Goal: Task Accomplishment & Management: Manage account settings

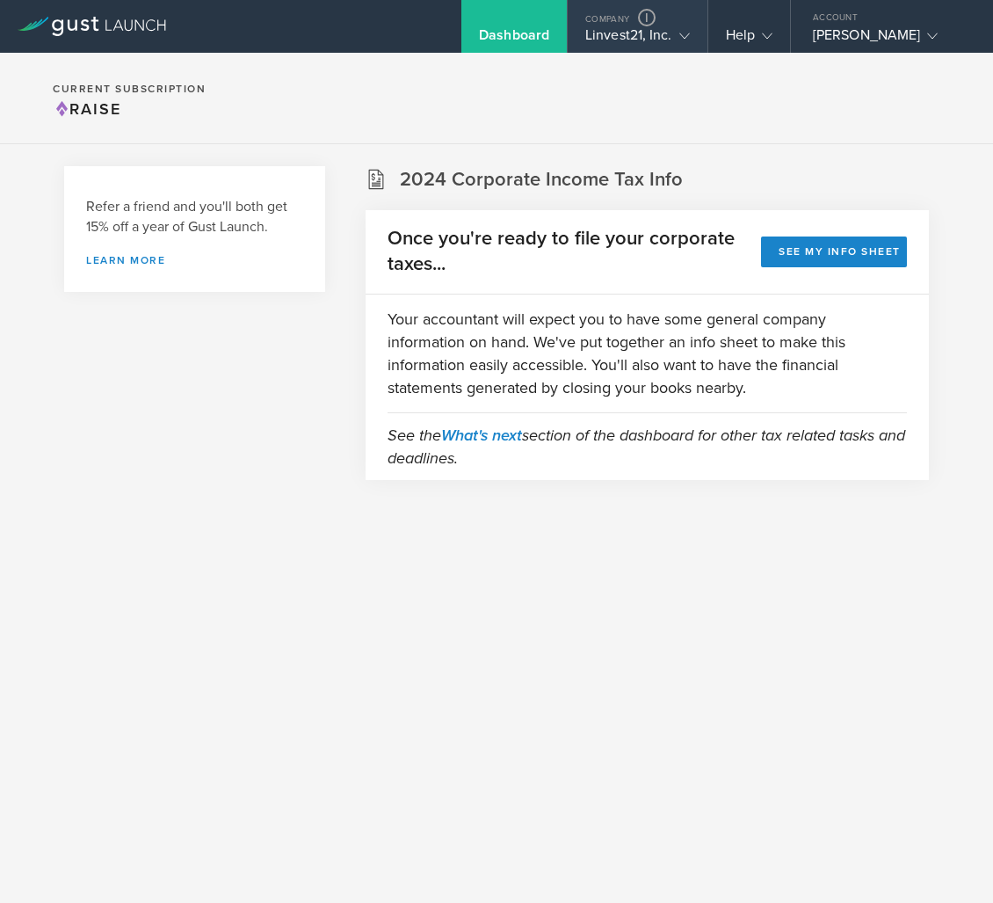
click at [621, 37] on div "Linvest21, Inc." at bounding box center [638, 39] width 105 height 26
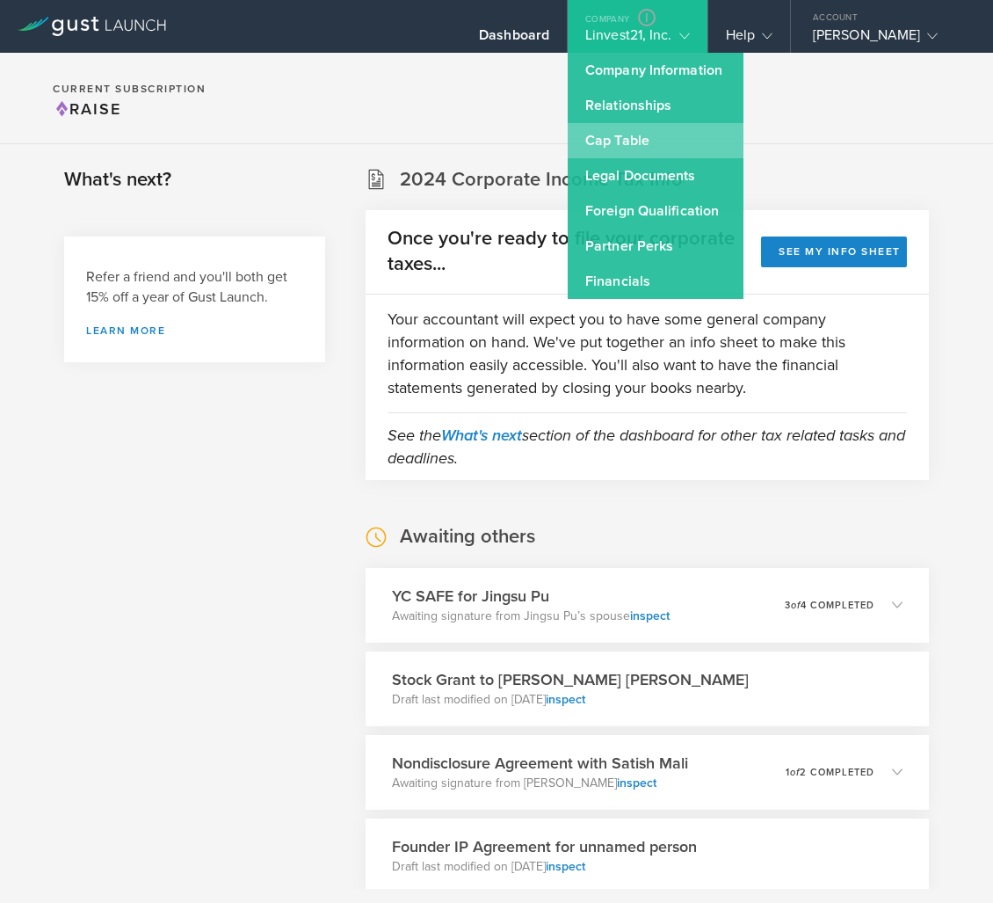
click at [641, 141] on link "Cap Table" at bounding box center [656, 140] width 176 height 35
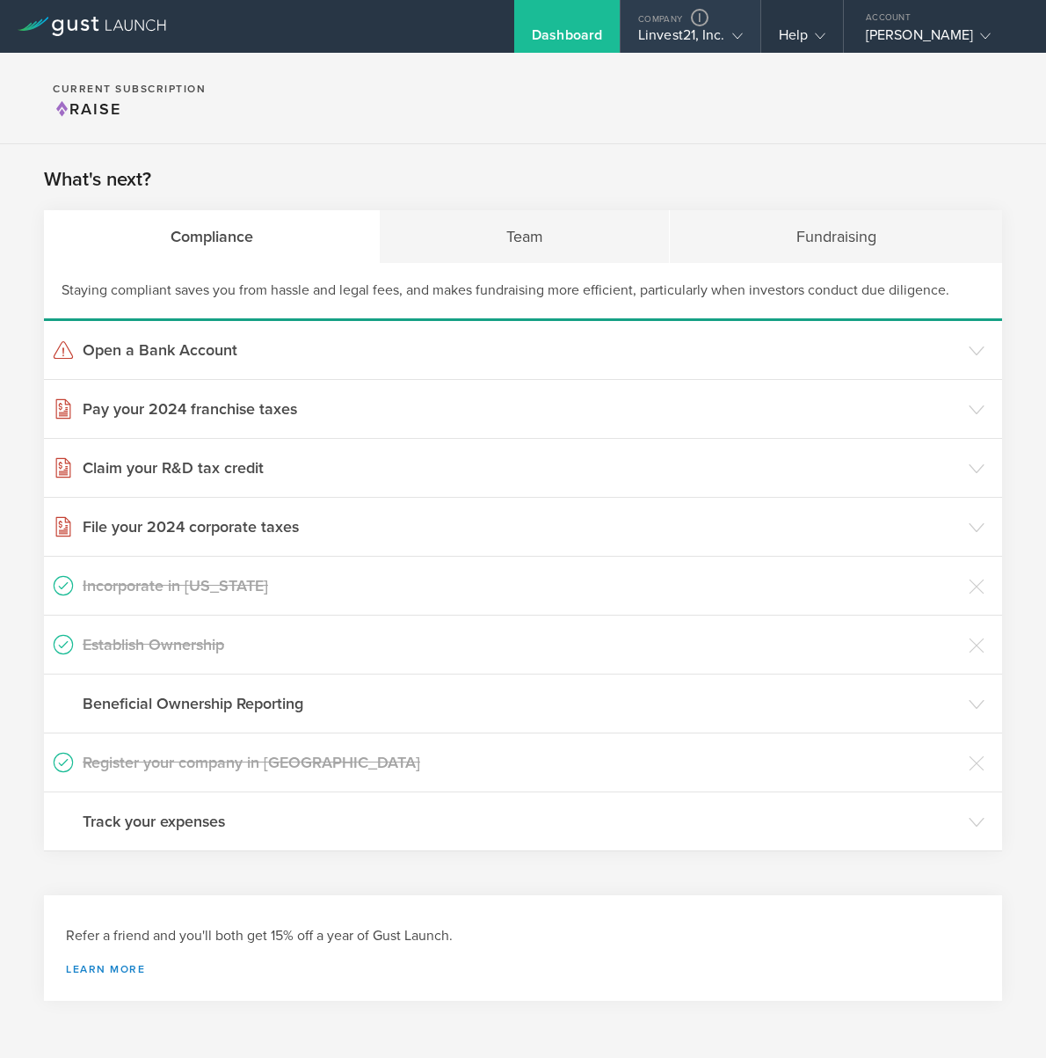
click at [684, 31] on div "Linvest21, Inc." at bounding box center [690, 39] width 105 height 26
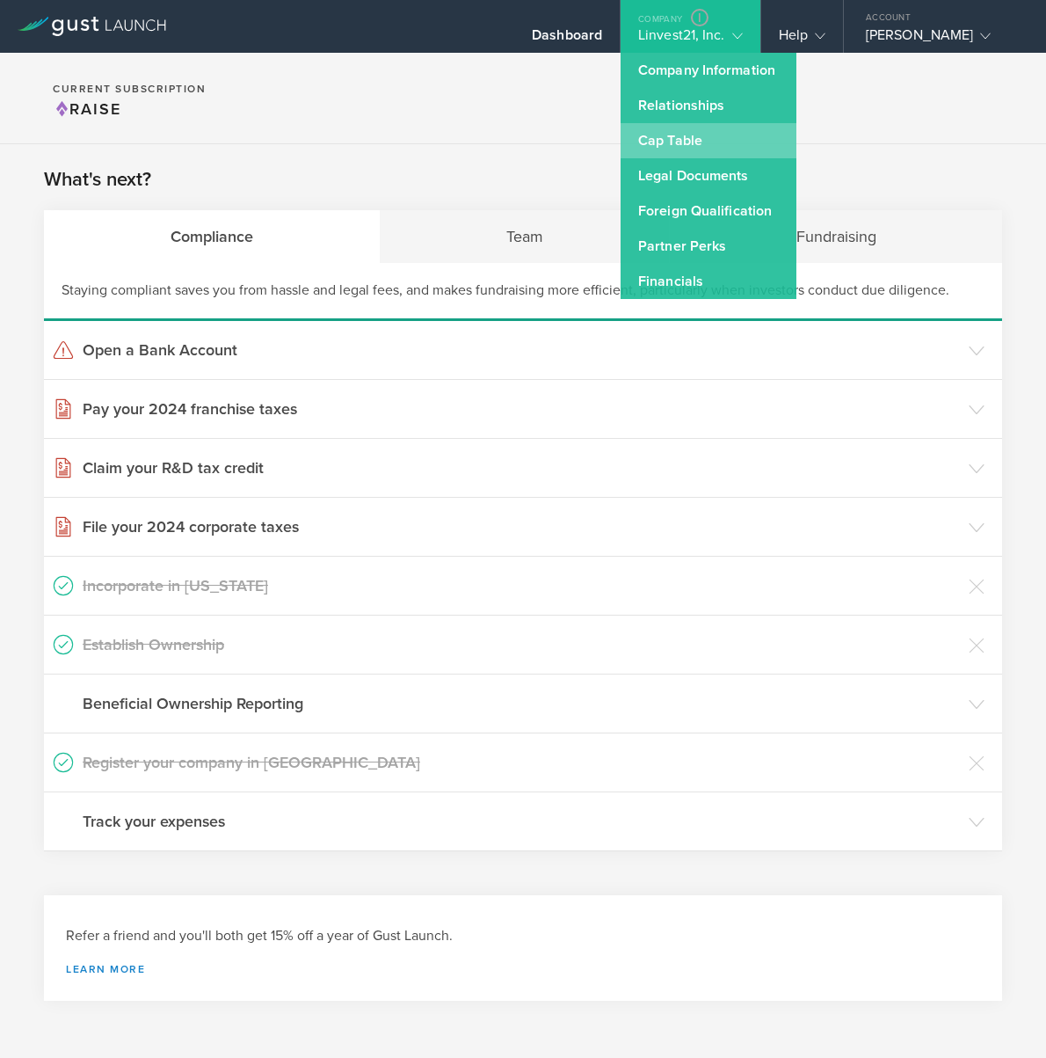
click at [693, 132] on link "Cap Table" at bounding box center [709, 140] width 176 height 35
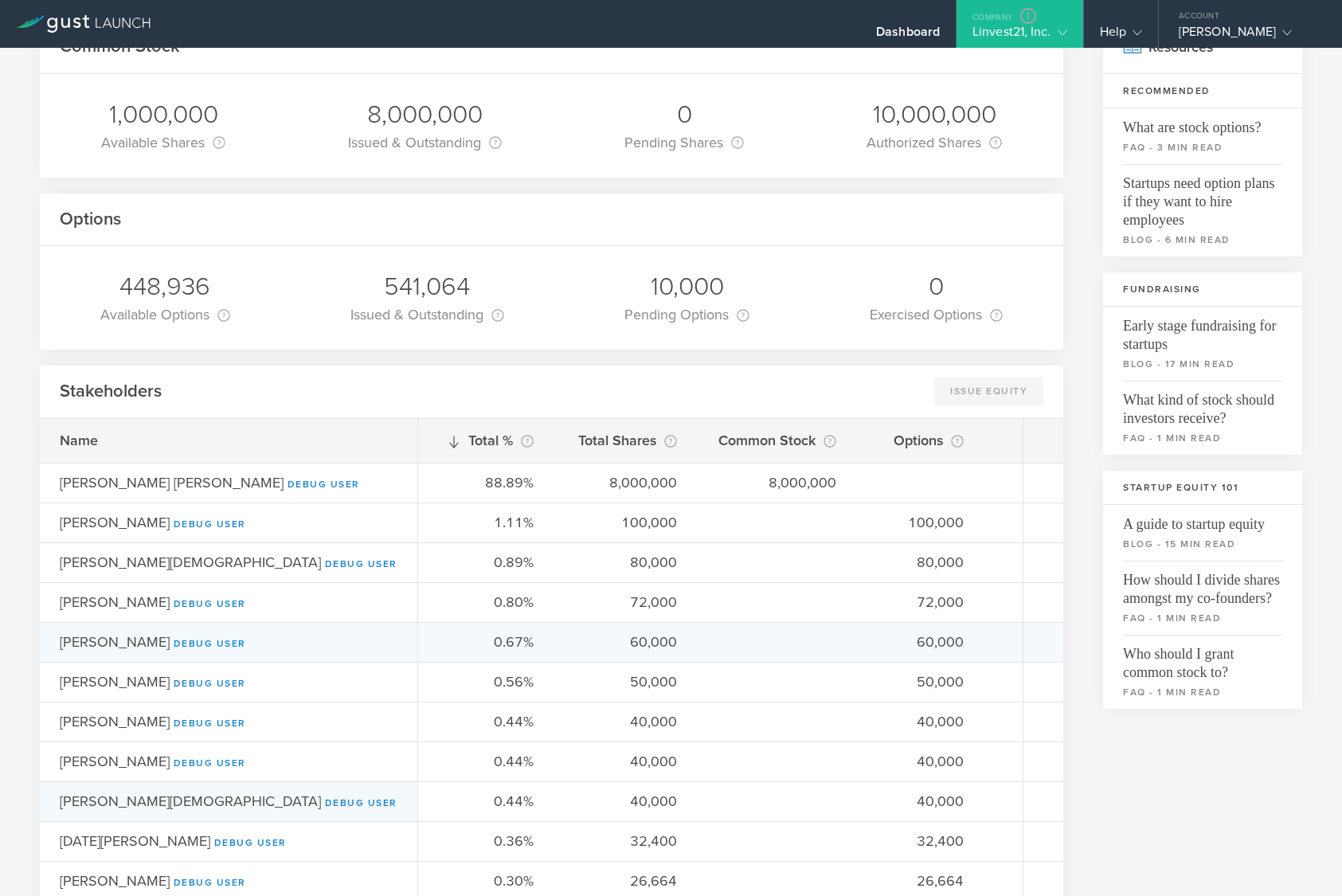
scroll to position [162, 0]
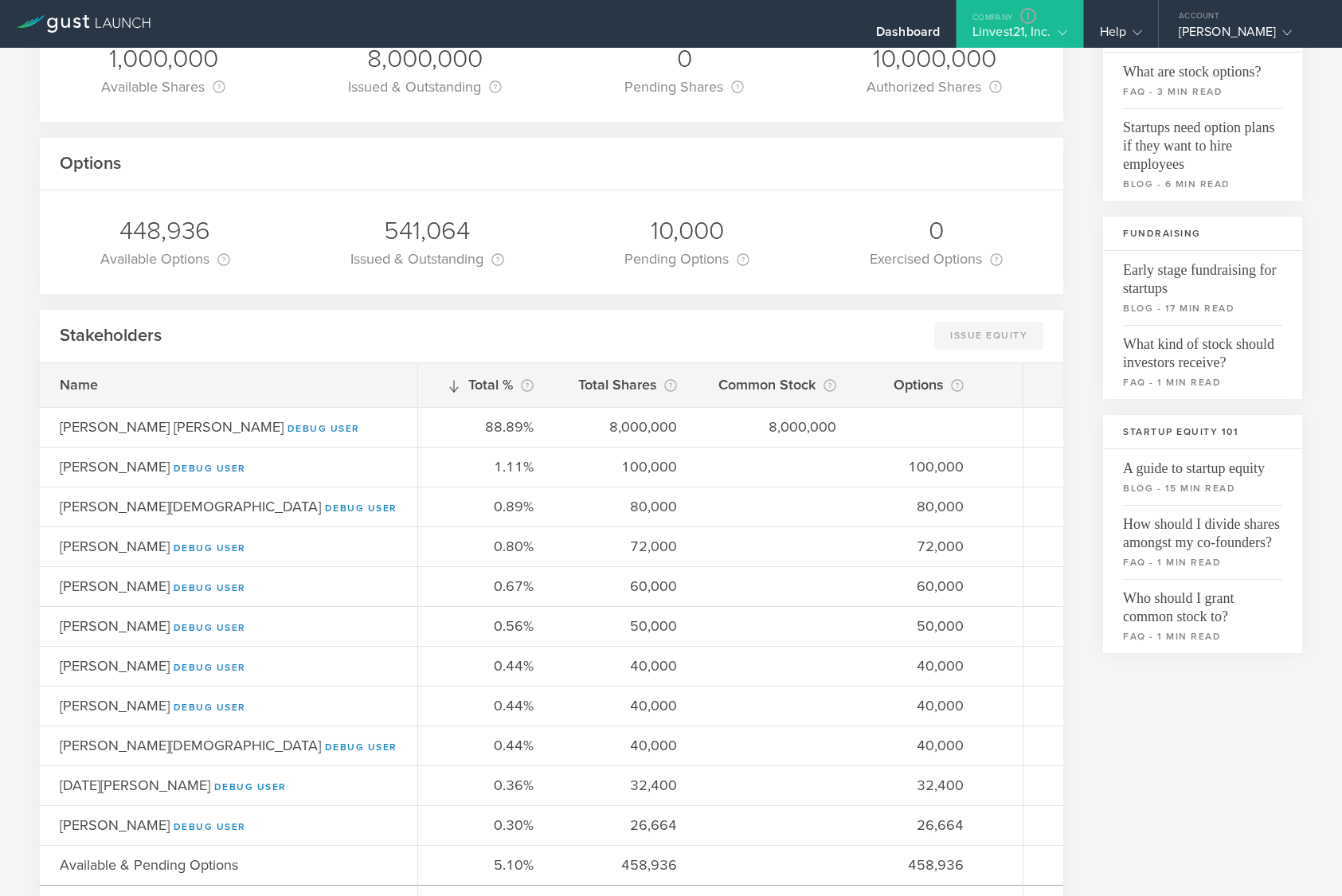
click at [947, 30] on div "Linvest21, Inc." at bounding box center [1019, 35] width 95 height 24
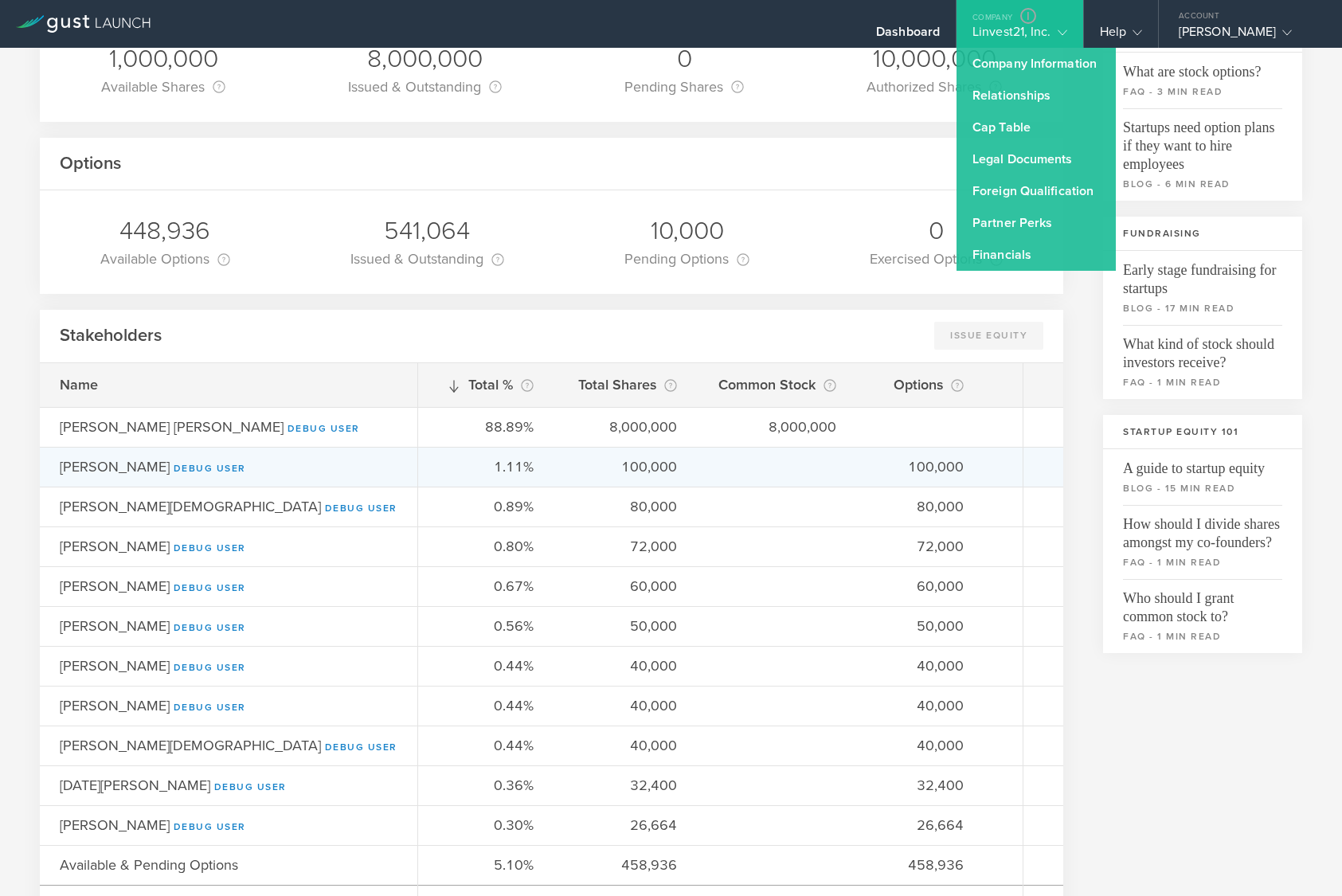
click at [652, 486] on div "1.11% 100,000 100,000" at bounding box center [721, 467] width 605 height 40
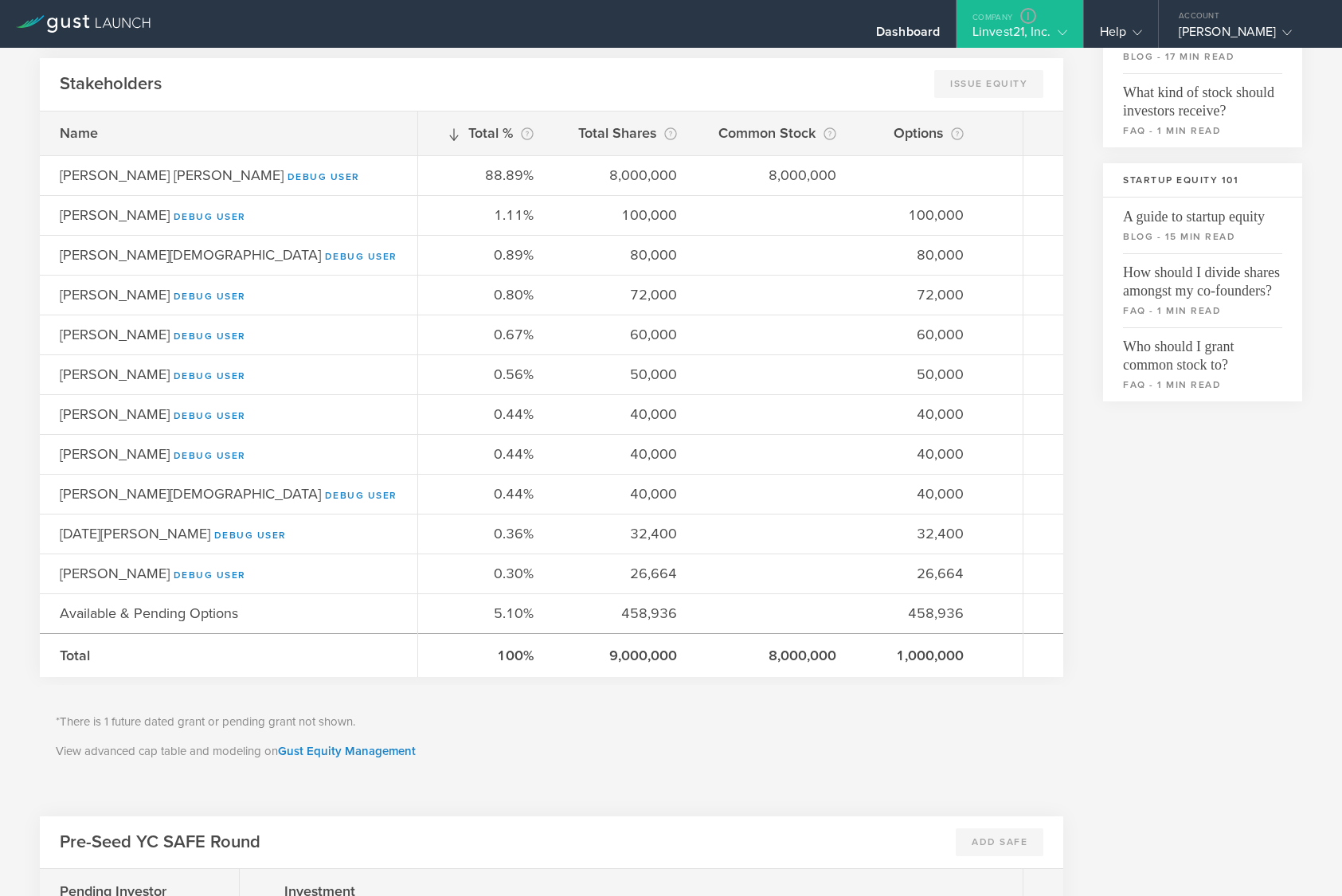
scroll to position [0, 0]
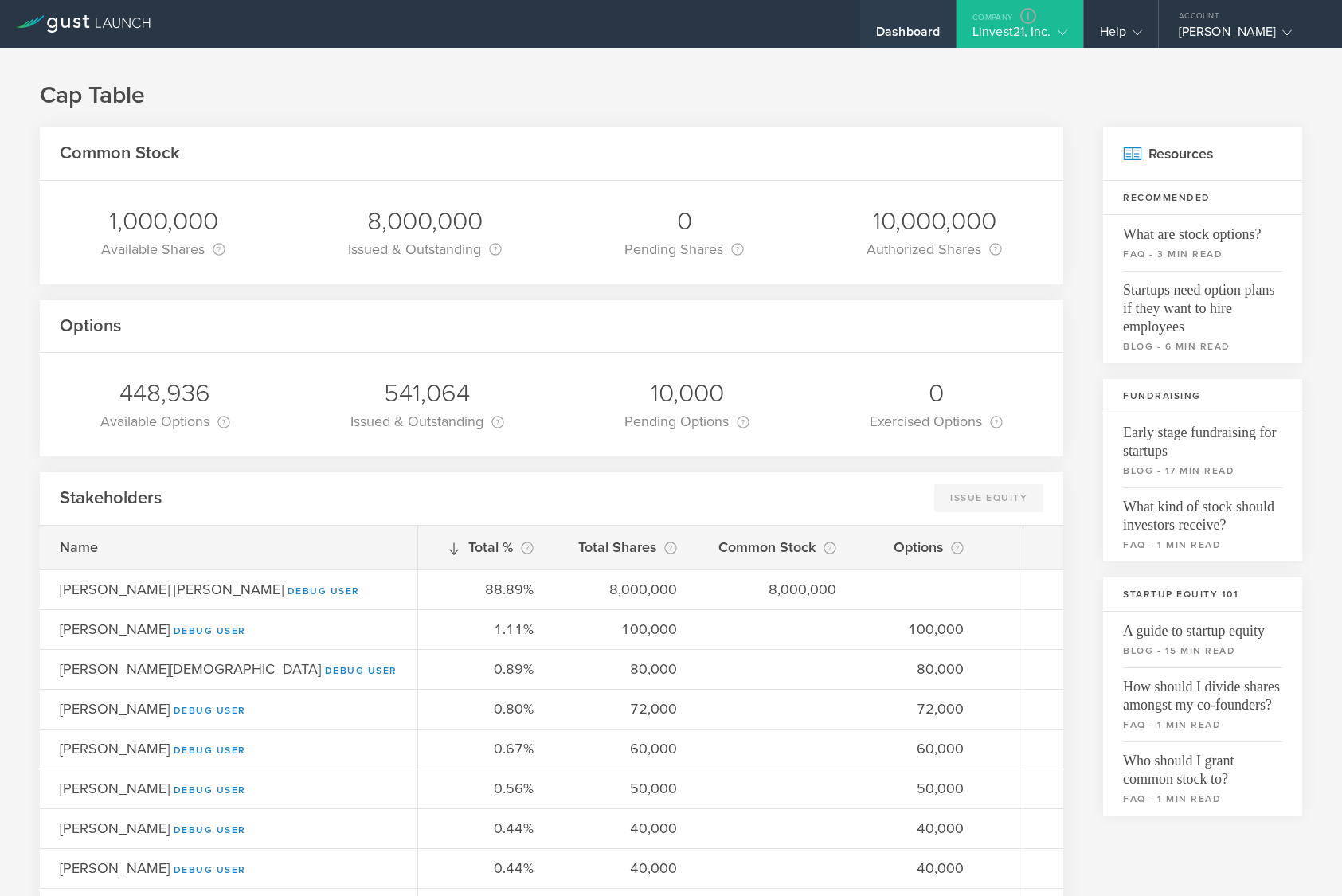
click at [905, 24] on div "Dashboard" at bounding box center [908, 35] width 63 height 24
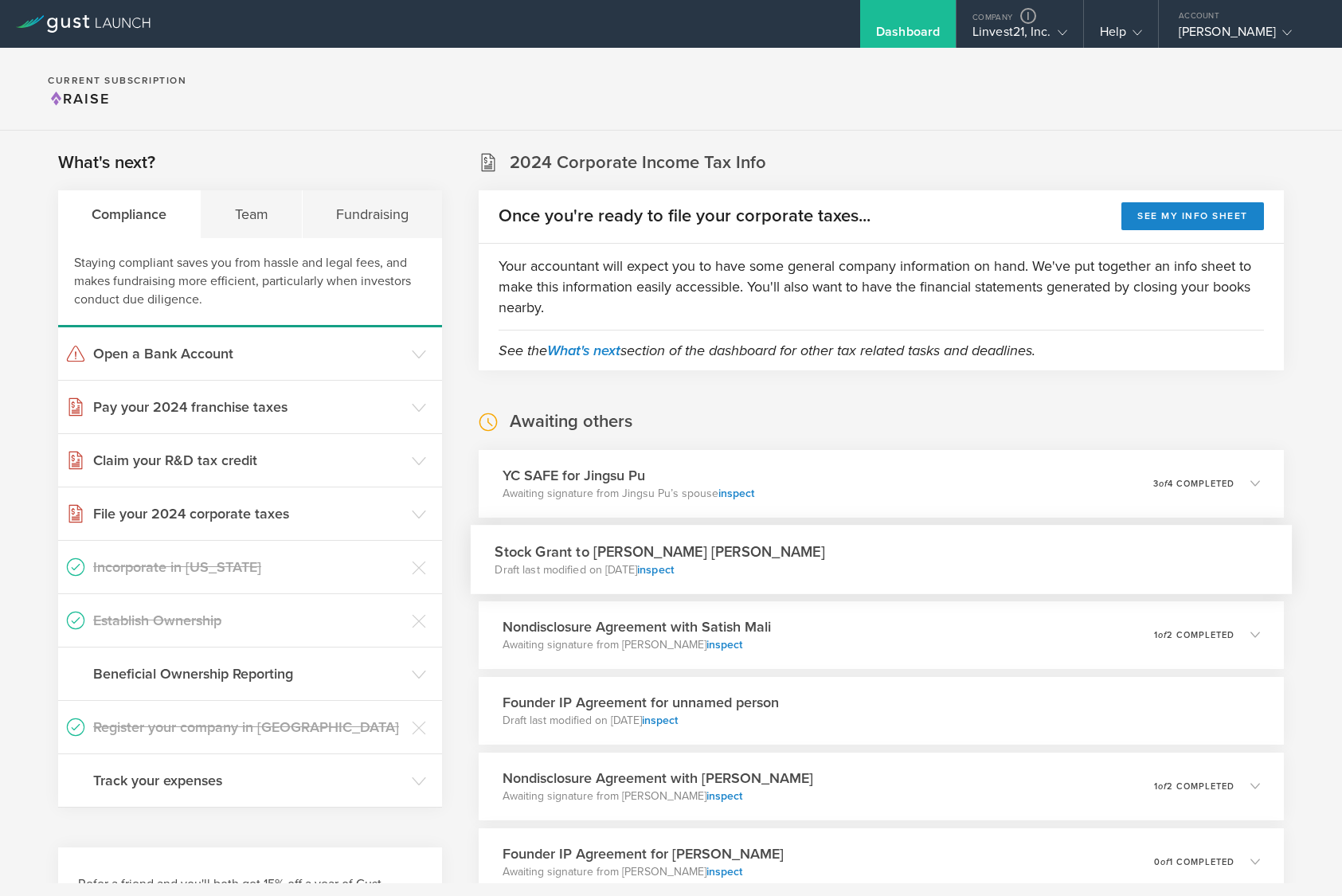
click at [584, 570] on p "Draft last modified on Sep 25, 2025 inspect" at bounding box center [661, 570] width 330 height 16
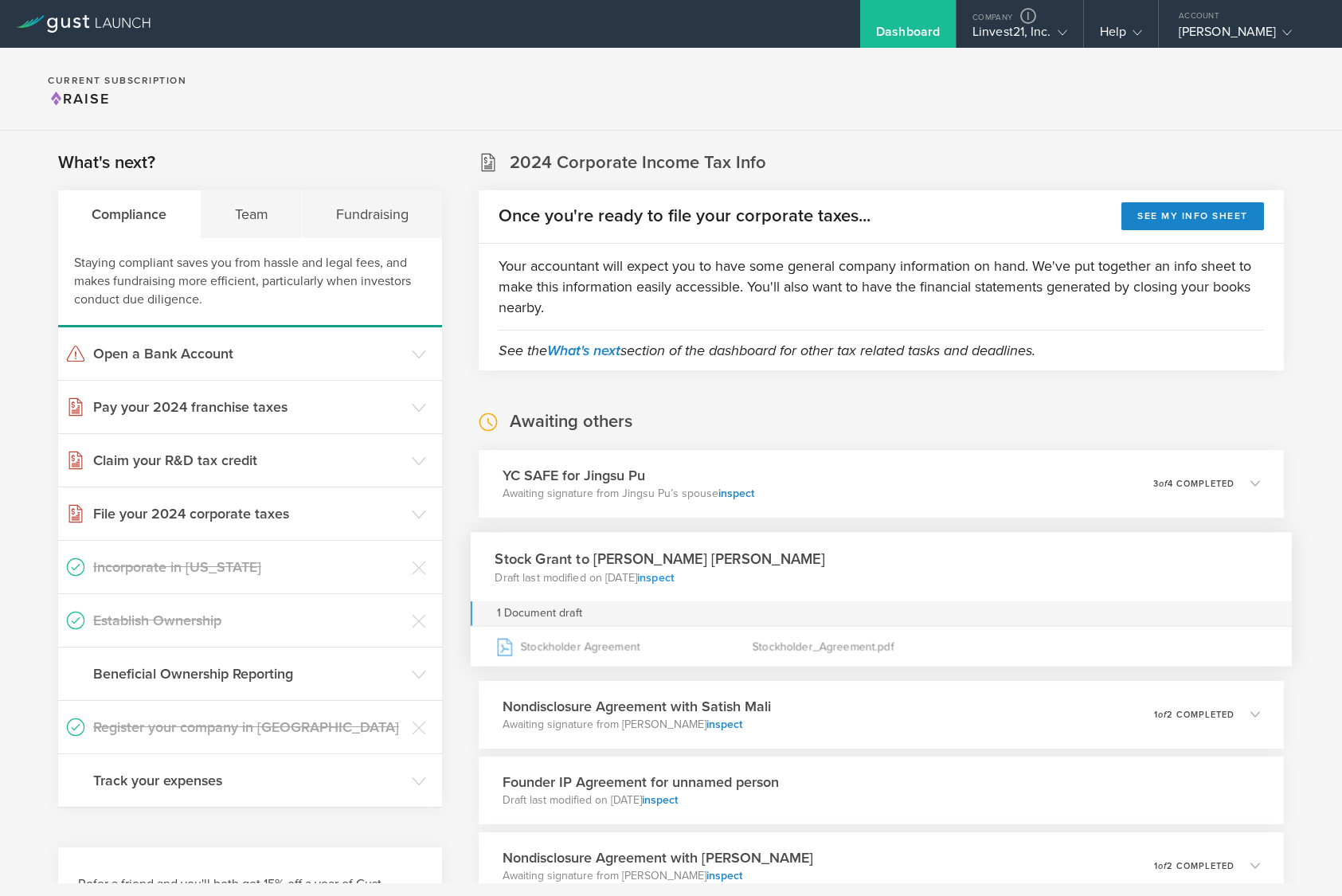
click at [674, 579] on link "inspect" at bounding box center [655, 576] width 36 height 14
click at [947, 33] on div "Linvest21, Inc." at bounding box center [1019, 35] width 95 height 24
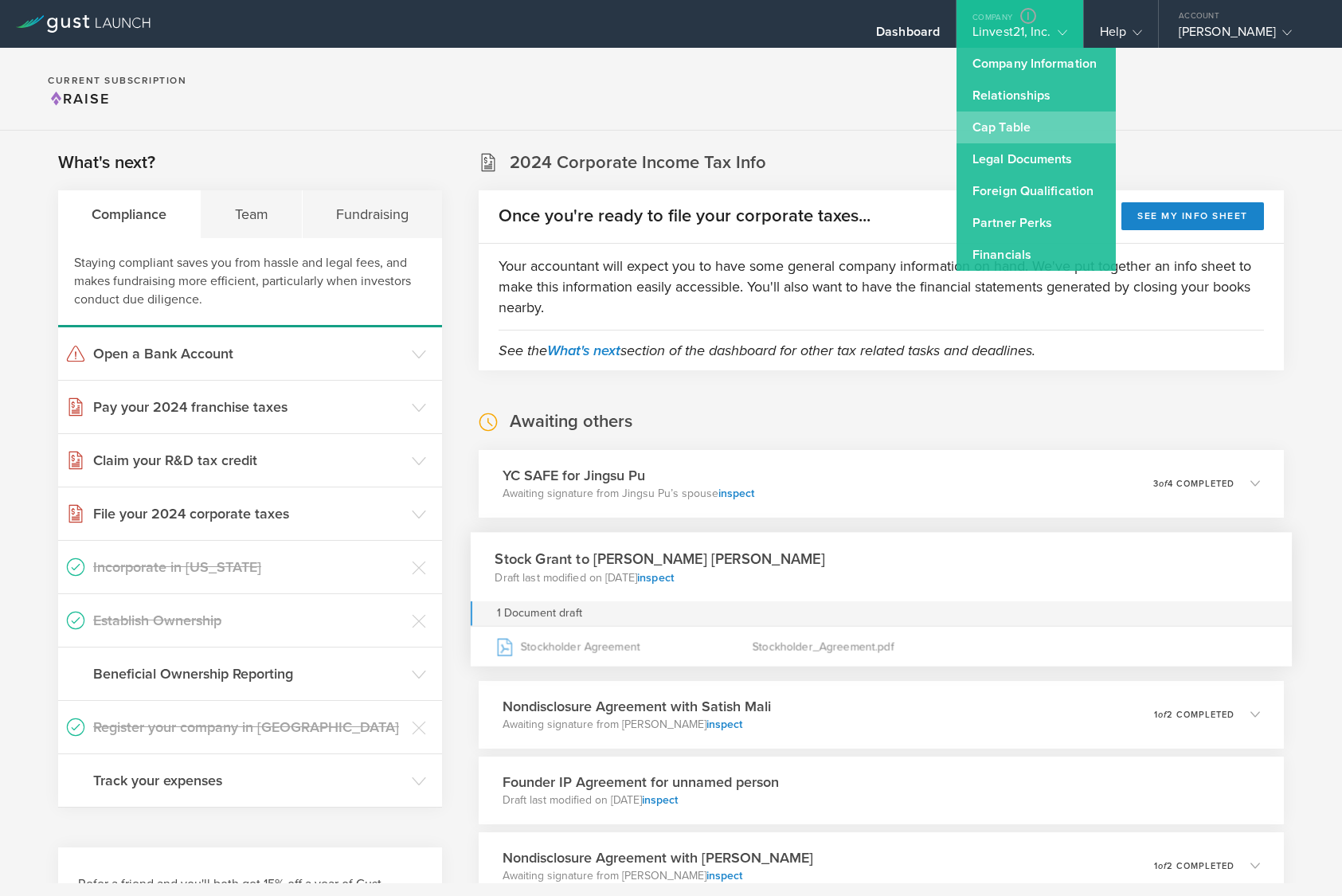
click at [947, 125] on link "Cap Table" at bounding box center [1037, 127] width 159 height 32
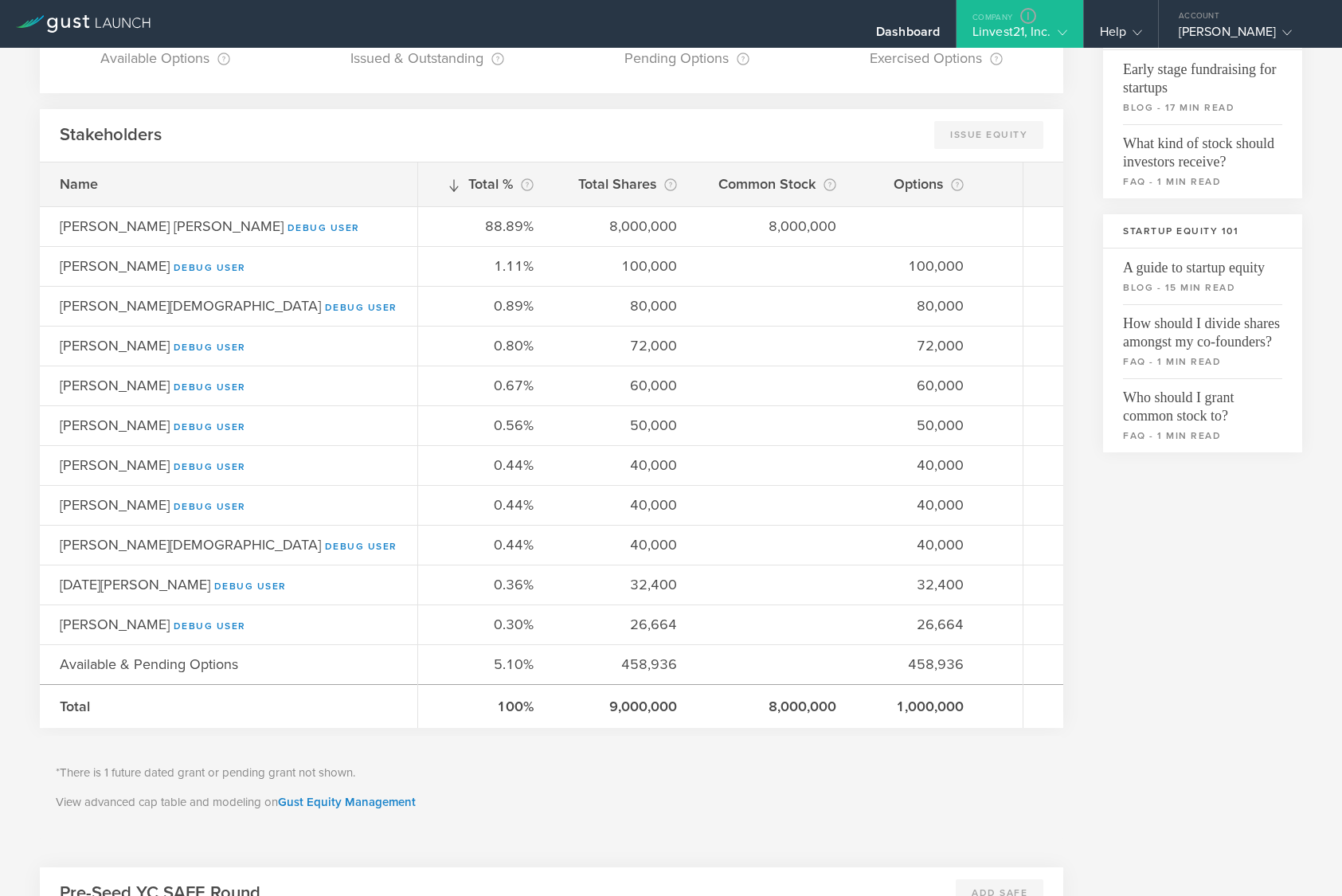
scroll to position [447, 0]
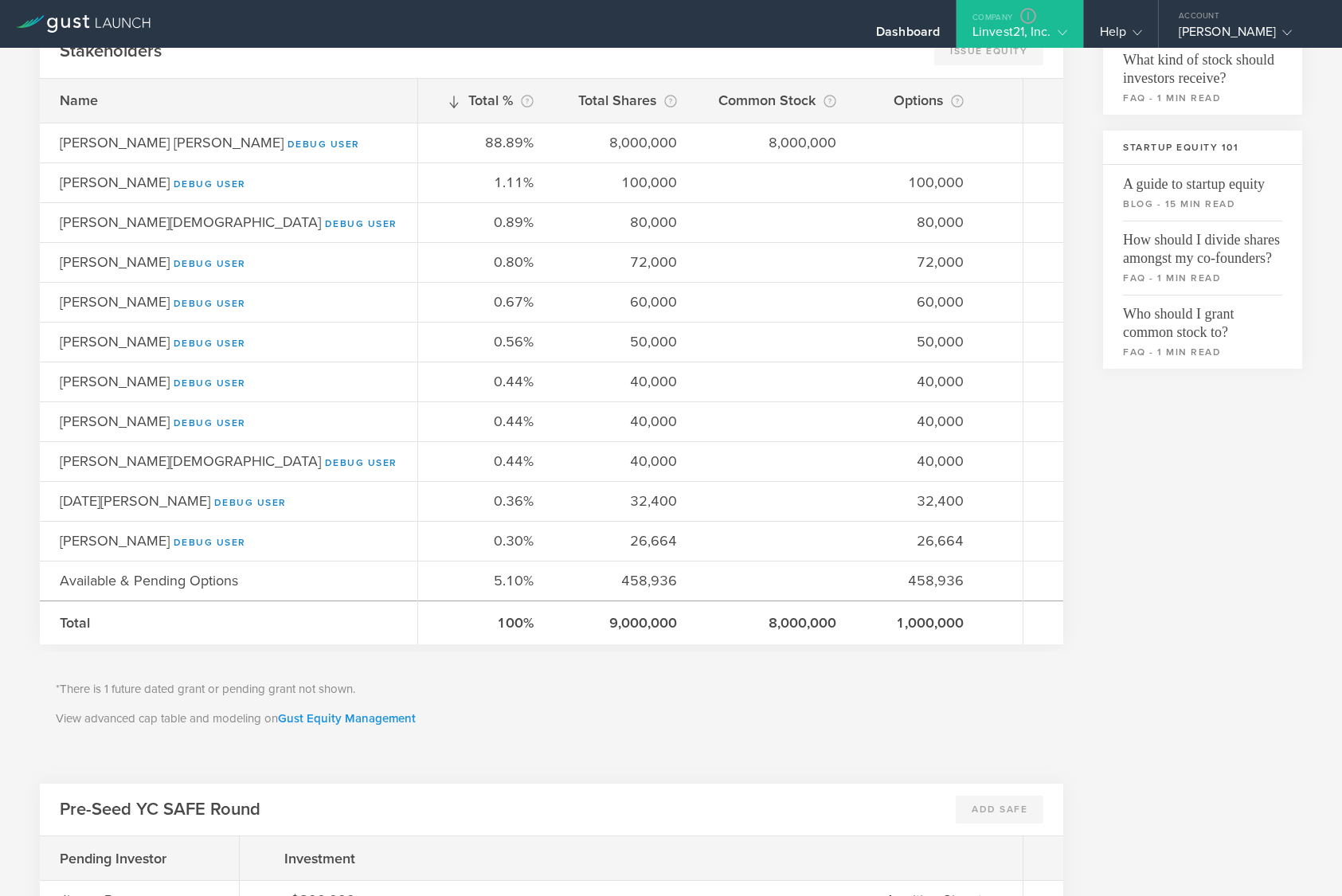
click at [380, 718] on link "Gust Equity Management" at bounding box center [347, 718] width 138 height 14
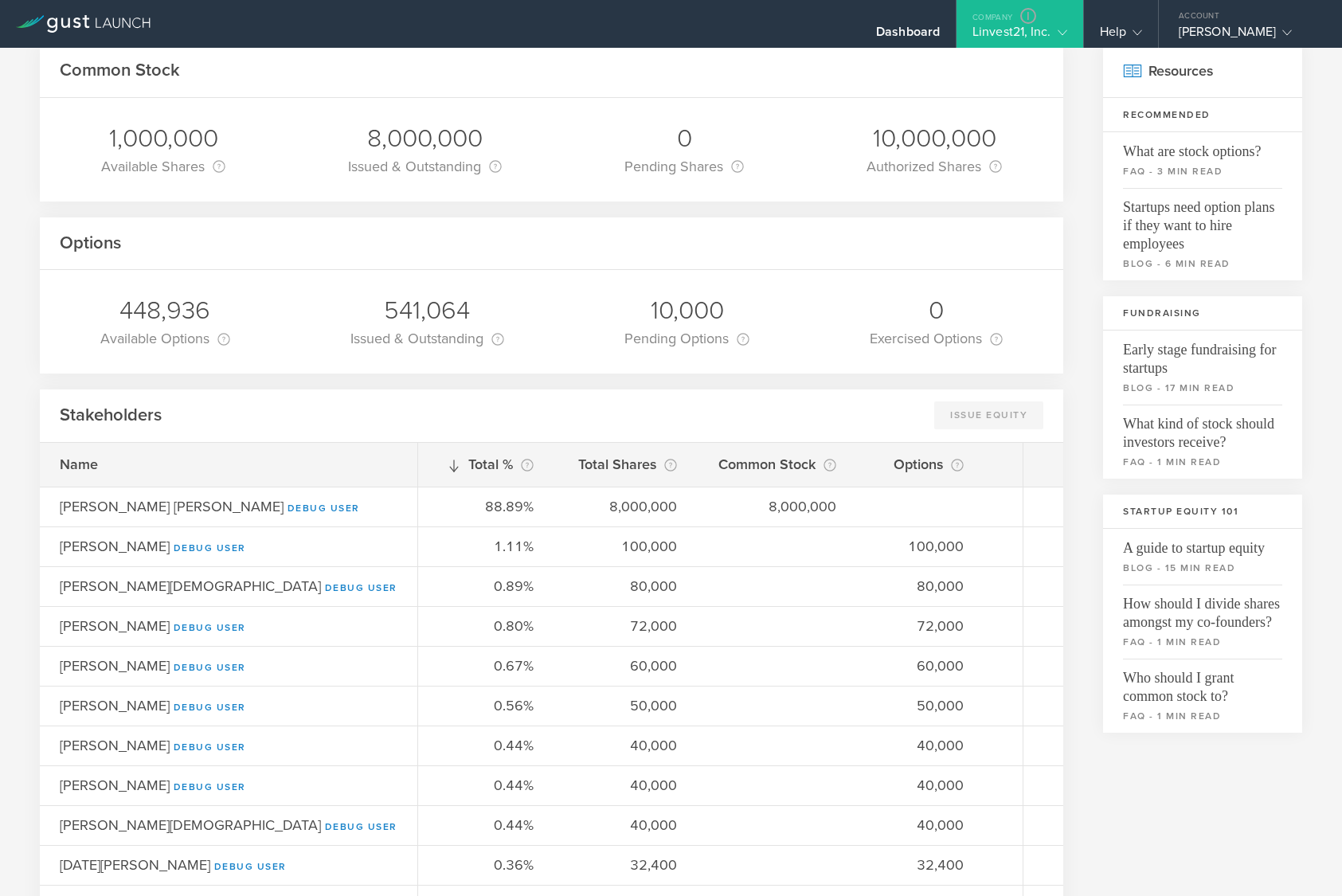
scroll to position [49, 0]
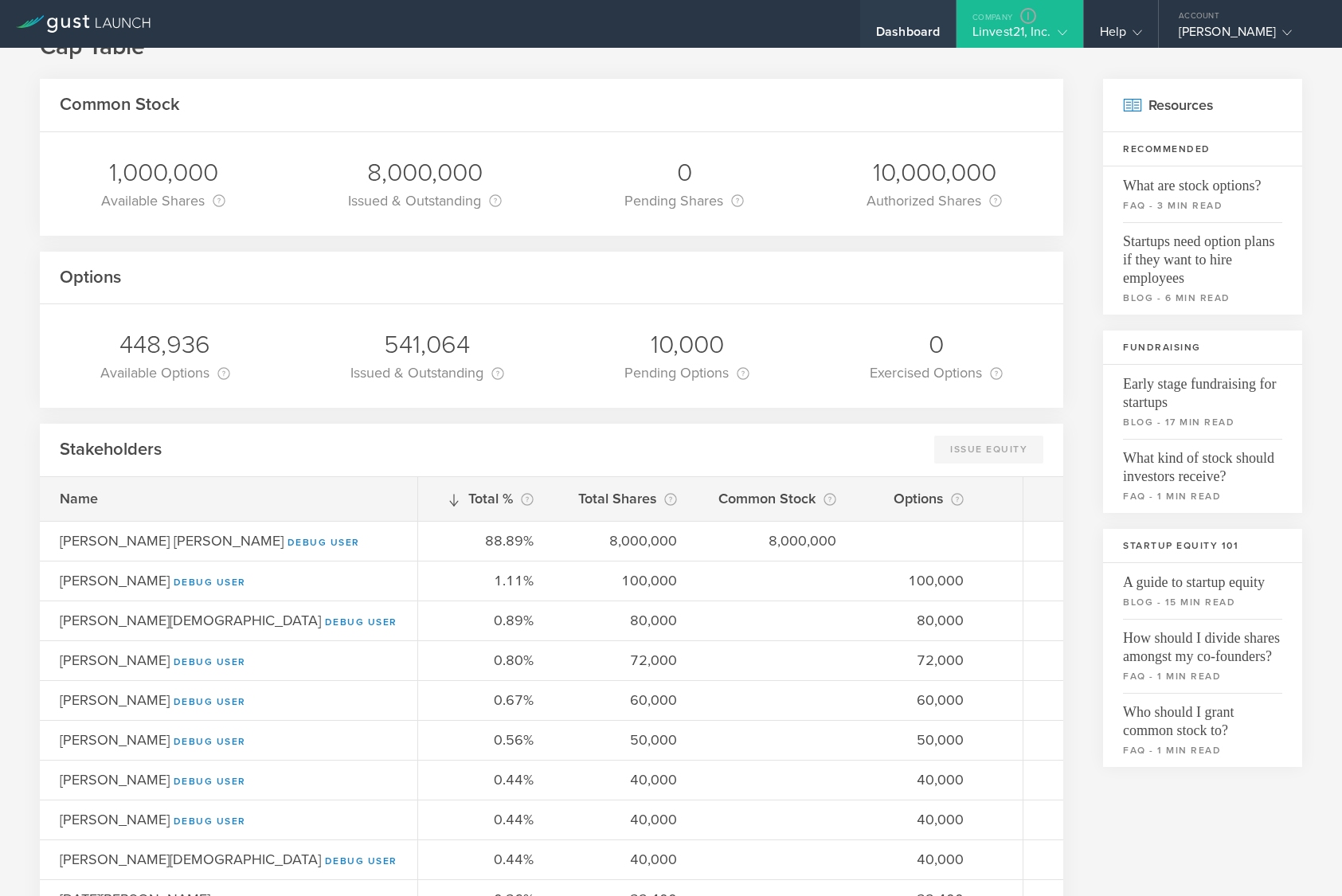
click at [920, 27] on div "Dashboard" at bounding box center [908, 35] width 63 height 24
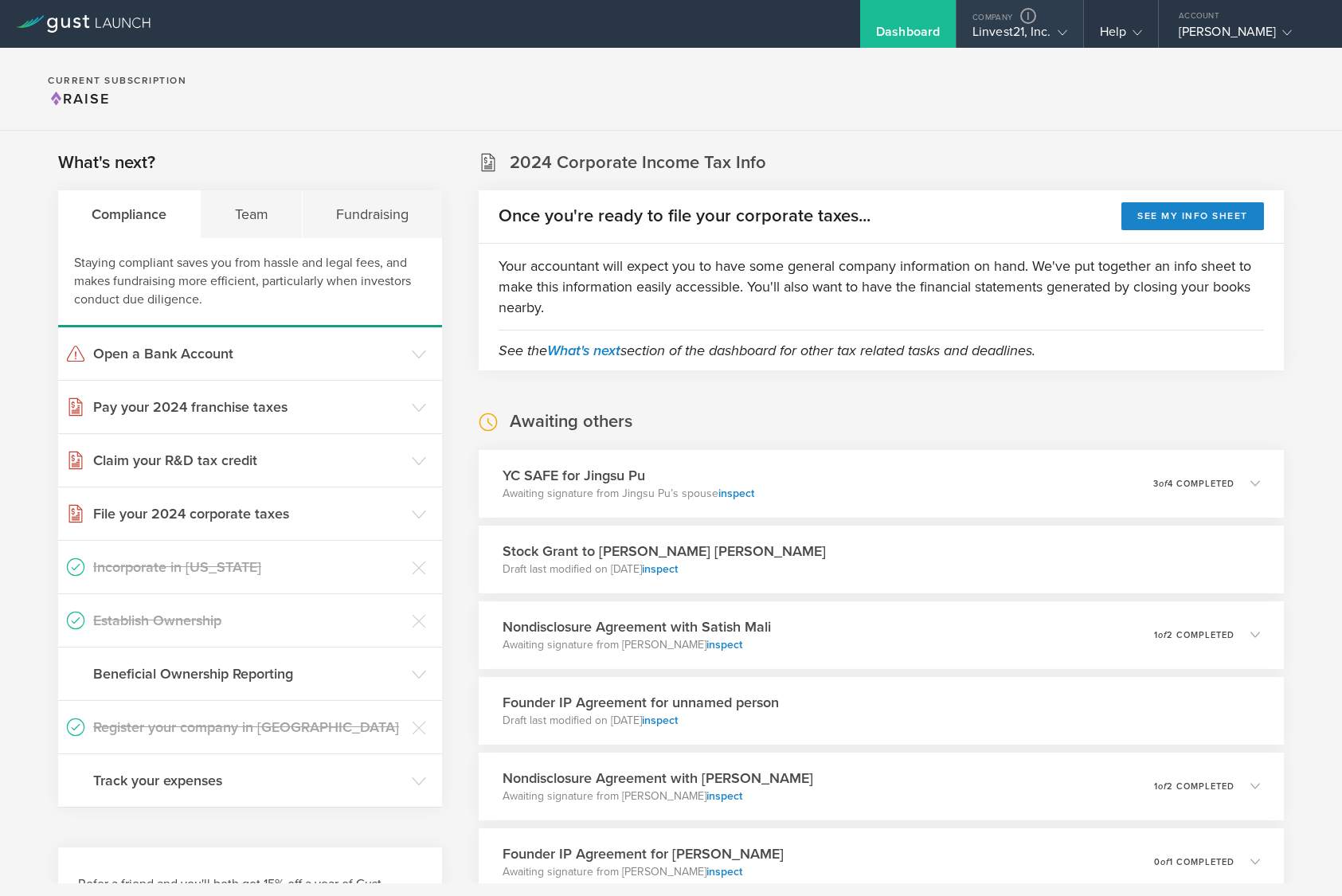
click at [947, 26] on div "Linvest21, Inc." at bounding box center [1019, 35] width 95 height 24
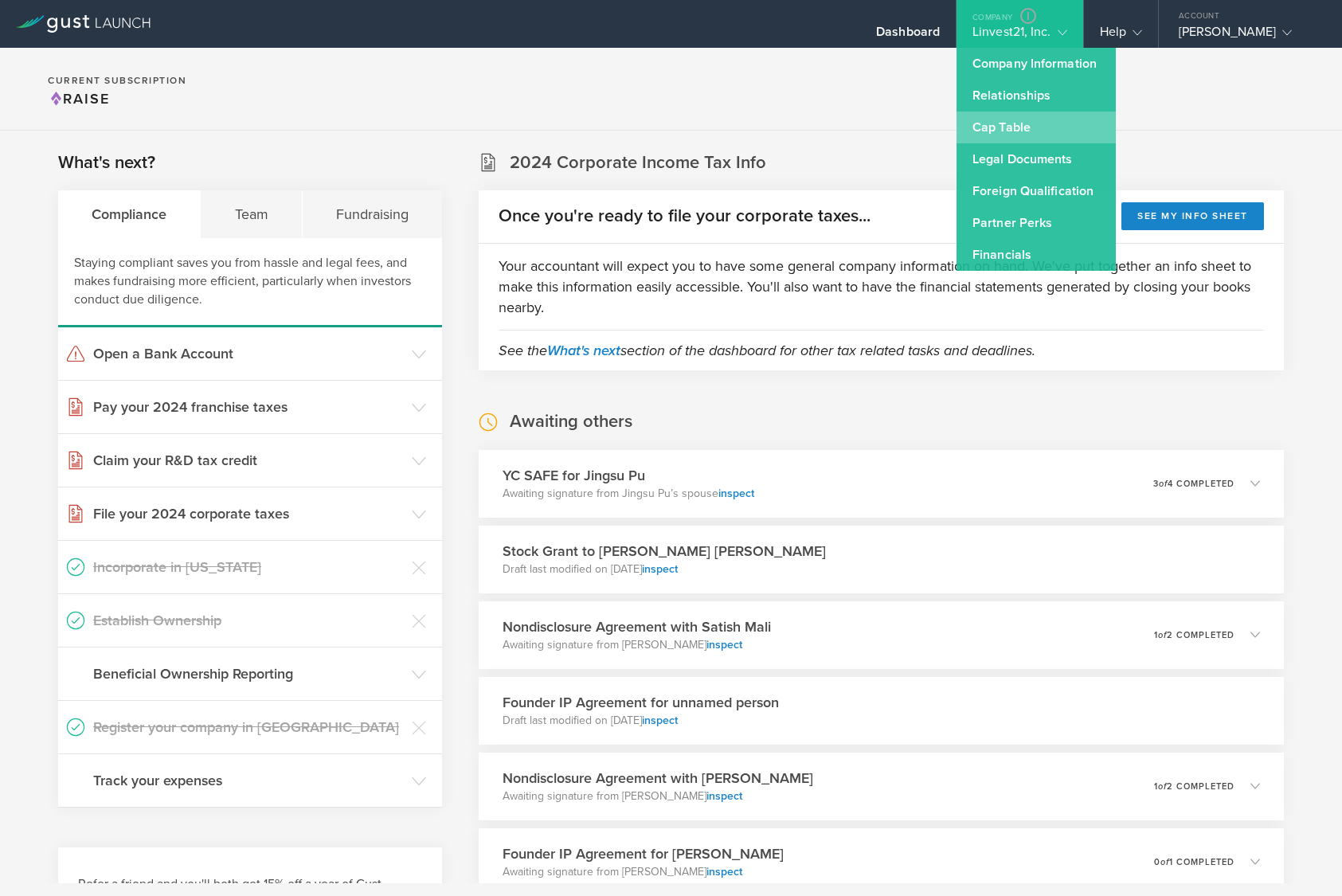
click at [947, 133] on link "Cap Table" at bounding box center [1037, 127] width 159 height 32
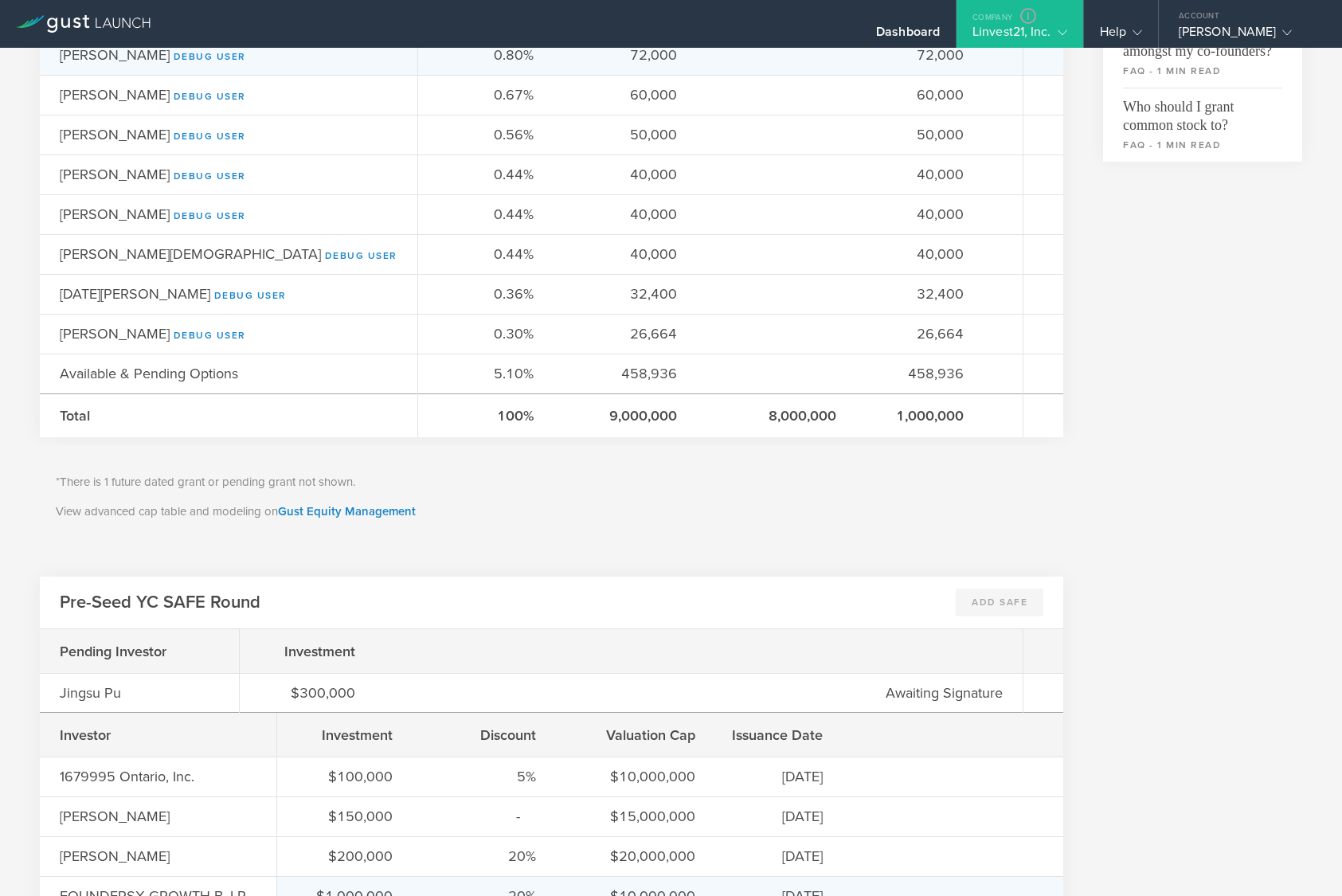
scroll to position [952, 0]
